Goal: Find specific page/section: Find specific page/section

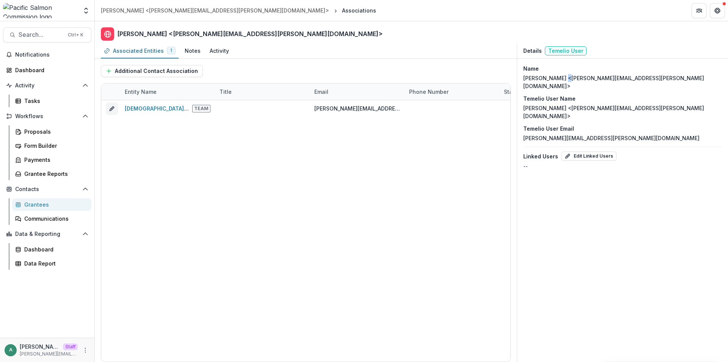
click at [562, 79] on p "Melissa Evans <melissa.evans@halalt.org>" at bounding box center [622, 82] width 199 height 16
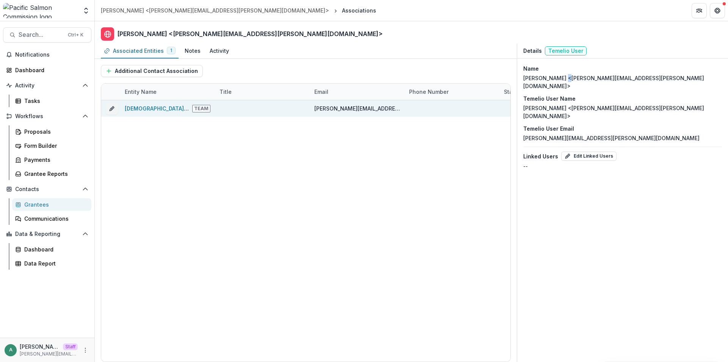
copy p "<"
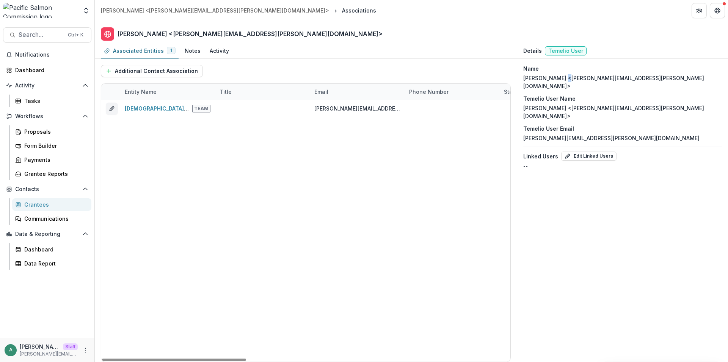
click at [34, 204] on div "Grantees" at bounding box center [54, 204] width 61 height 8
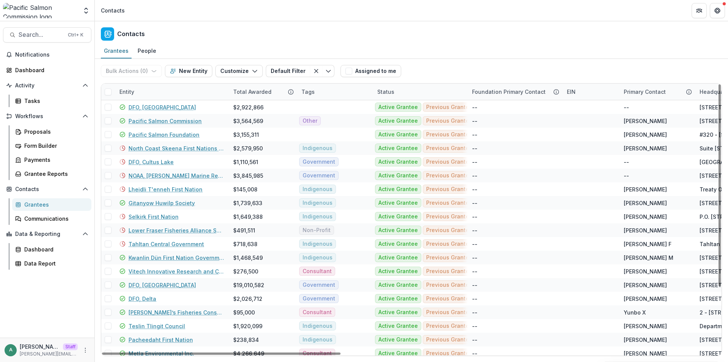
click at [167, 91] on div "Entity" at bounding box center [172, 91] width 114 height 16
click at [222, 42] on div "Contacts" at bounding box center [412, 32] width 634 height 22
click at [152, 49] on div "People" at bounding box center [147, 50] width 25 height 11
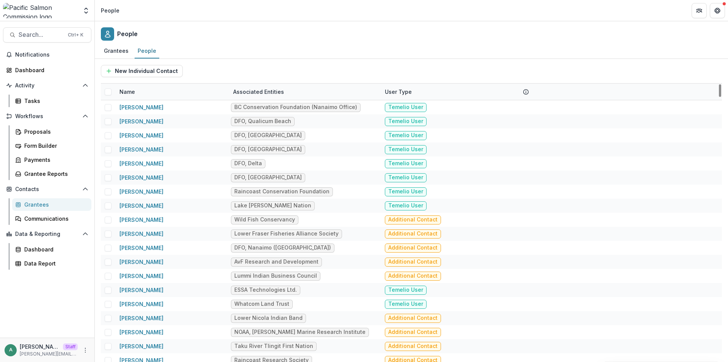
click at [143, 86] on div "Name" at bounding box center [172, 91] width 114 height 16
click at [143, 102] on div "Sort Ascending Sort Descending Hide Column" at bounding box center [162, 131] width 94 height 60
click at [143, 105] on input at bounding box center [161, 109] width 91 height 12
paste input "*"
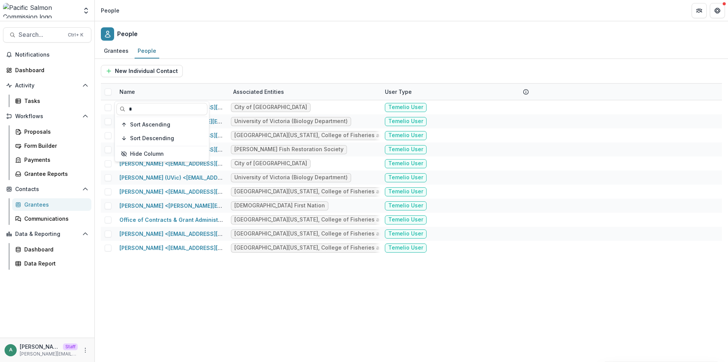
type input "*"
click at [248, 45] on div "Grantees People" at bounding box center [412, 51] width 634 height 15
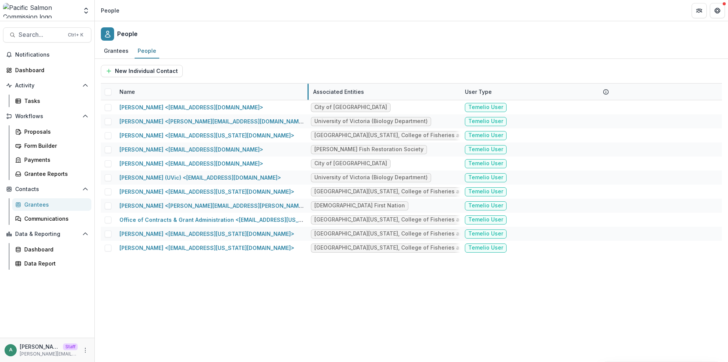
drag, startPoint x: 228, startPoint y: 92, endPoint x: 308, endPoint y: 89, distance: 80.1
click at [264, 76] on div "New Individual Contact" at bounding box center [411, 71] width 621 height 12
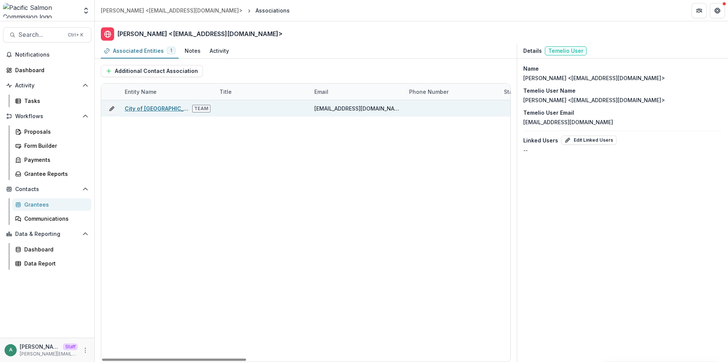
click at [160, 108] on link "City of Port Angeles" at bounding box center [162, 108] width 74 height 6
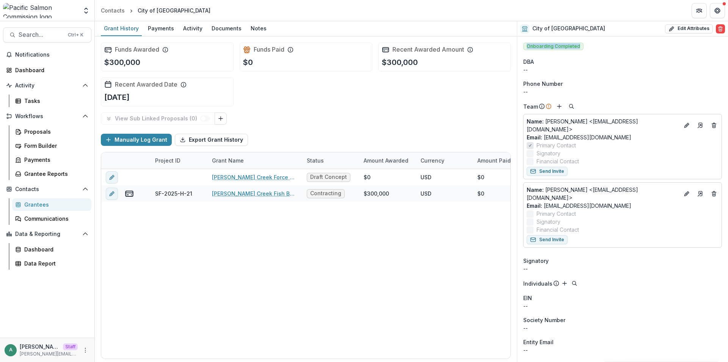
drag, startPoint x: 577, startPoint y: 46, endPoint x: 521, endPoint y: 44, distance: 56.2
click at [521, 44] on div "Onboarding Completed DBA -- Phone Number -- Team Name : Jonathan Boehme <jboehm…" at bounding box center [622, 267] width 211 height 463
click at [558, 48] on span "Onboarding Completed" at bounding box center [553, 46] width 60 height 8
